Goal: Task Accomplishment & Management: Use online tool/utility

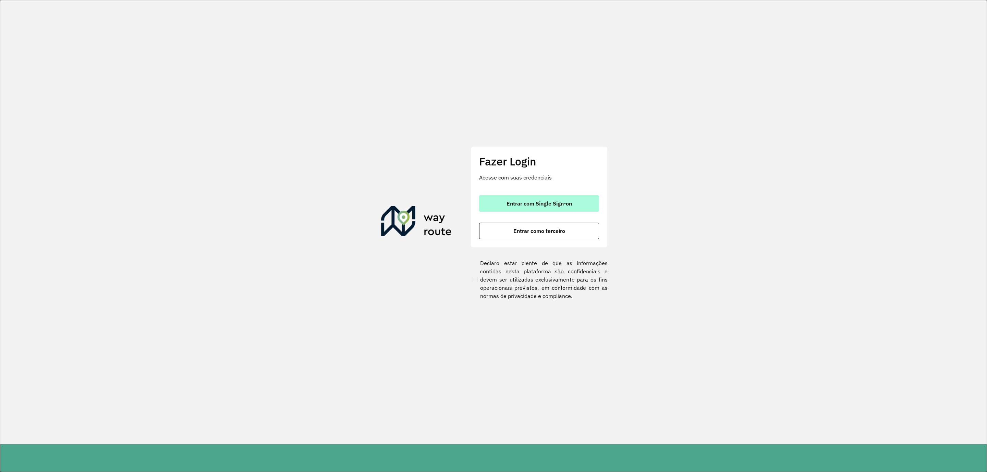
click at [554, 204] on span "Entrar com Single Sign-on" at bounding box center [538, 203] width 65 height 5
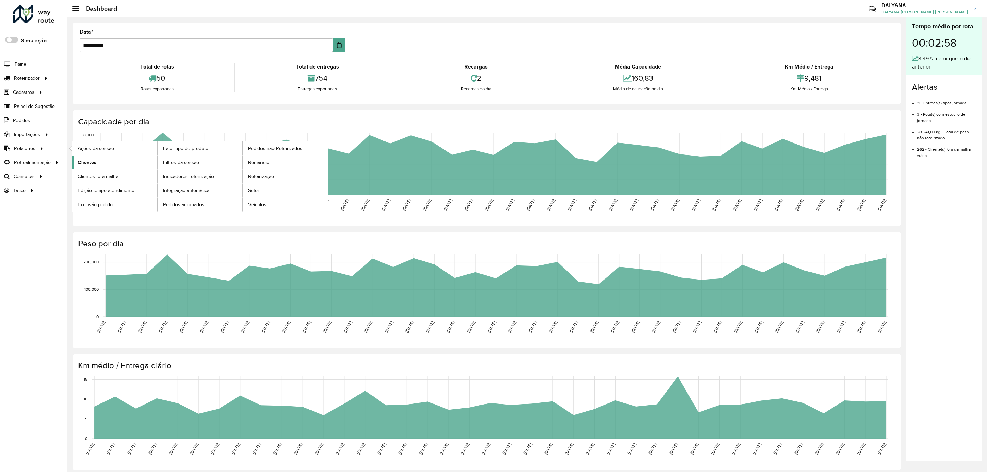
click at [96, 165] on link "Clientes" at bounding box center [114, 163] width 85 height 14
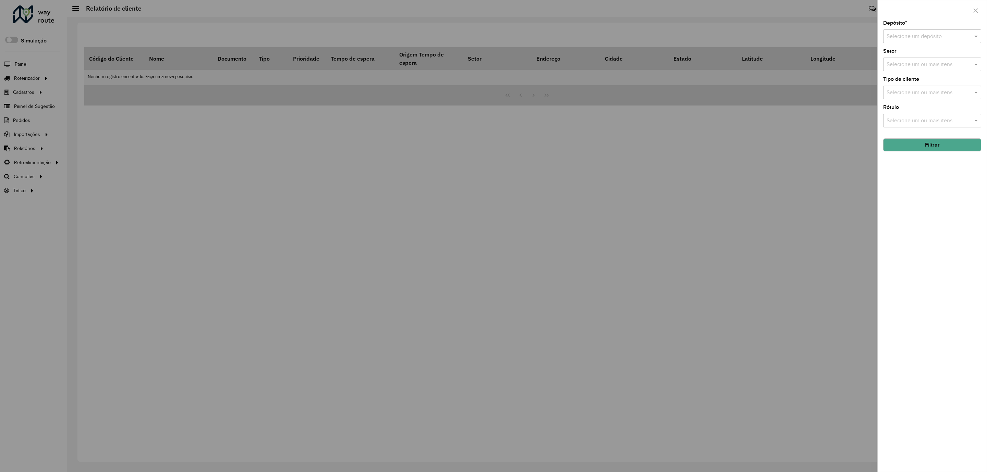
click at [947, 35] on input "text" at bounding box center [924, 37] width 77 height 8
click at [918, 56] on span "CDD [DATE] Novo" at bounding box center [907, 56] width 43 height 6
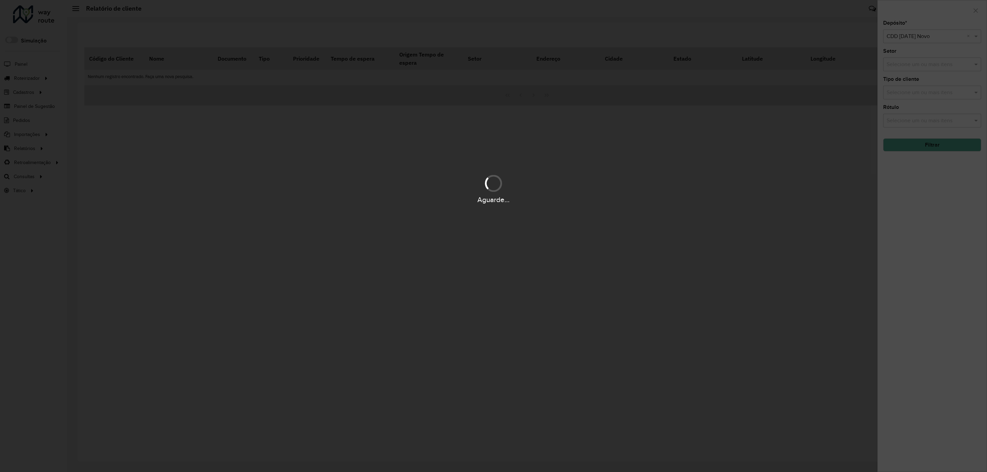
click at [940, 151] on div "Aguarde..." at bounding box center [493, 236] width 987 height 472
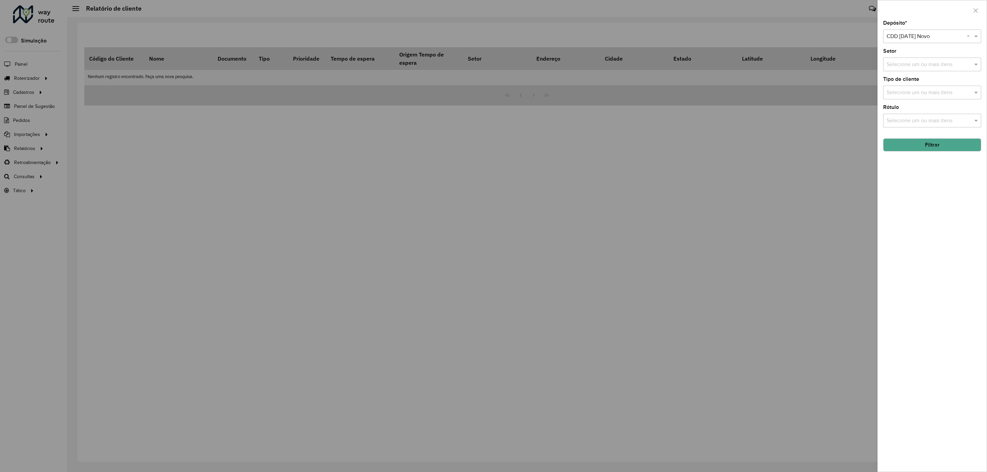
click at [940, 151] on button "Filtrar" at bounding box center [932, 144] width 98 height 13
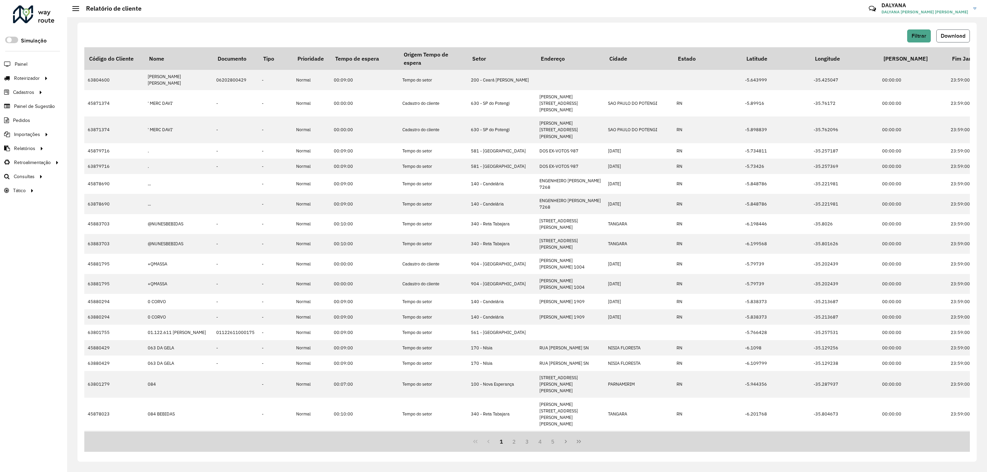
click at [950, 42] on button "Download" at bounding box center [953, 35] width 34 height 13
